Goal: Transaction & Acquisition: Purchase product/service

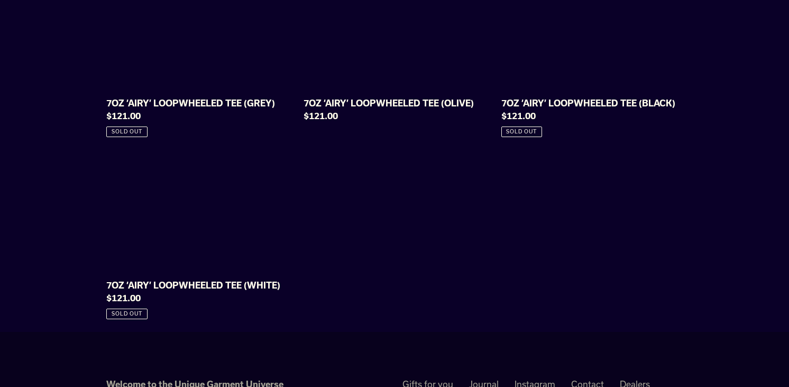
scroll to position [923, 0]
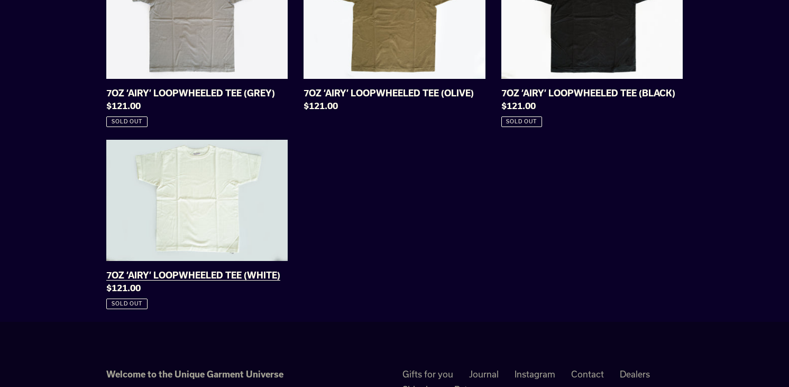
click at [235, 279] on link "7OZ ‘AIRY’ LOOPWHEELED TEE (WHITE)" at bounding box center [196, 224] width 181 height 169
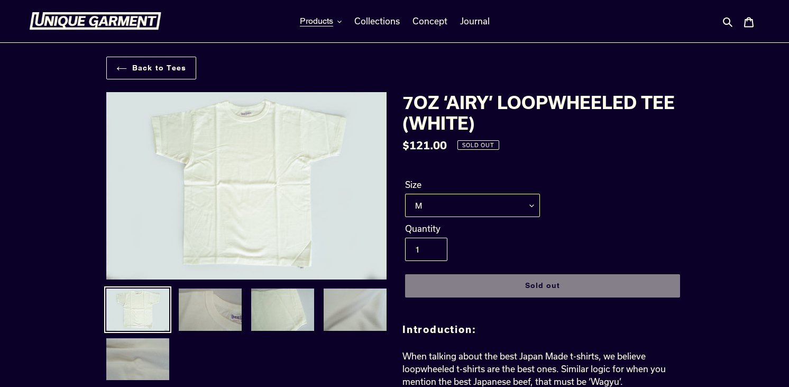
click at [510, 201] on select "M L XL XXL" at bounding box center [472, 205] width 135 height 23
select select "L"
click at [405, 194] on select "M L XL XXL" at bounding box center [472, 205] width 135 height 23
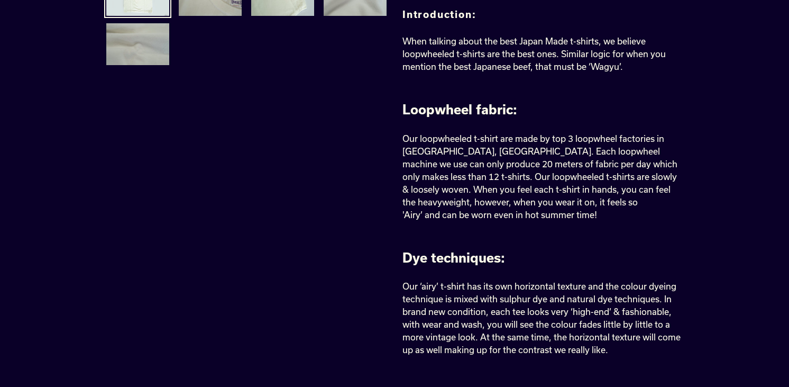
scroll to position [328, 0]
